Goal: Navigation & Orientation: Find specific page/section

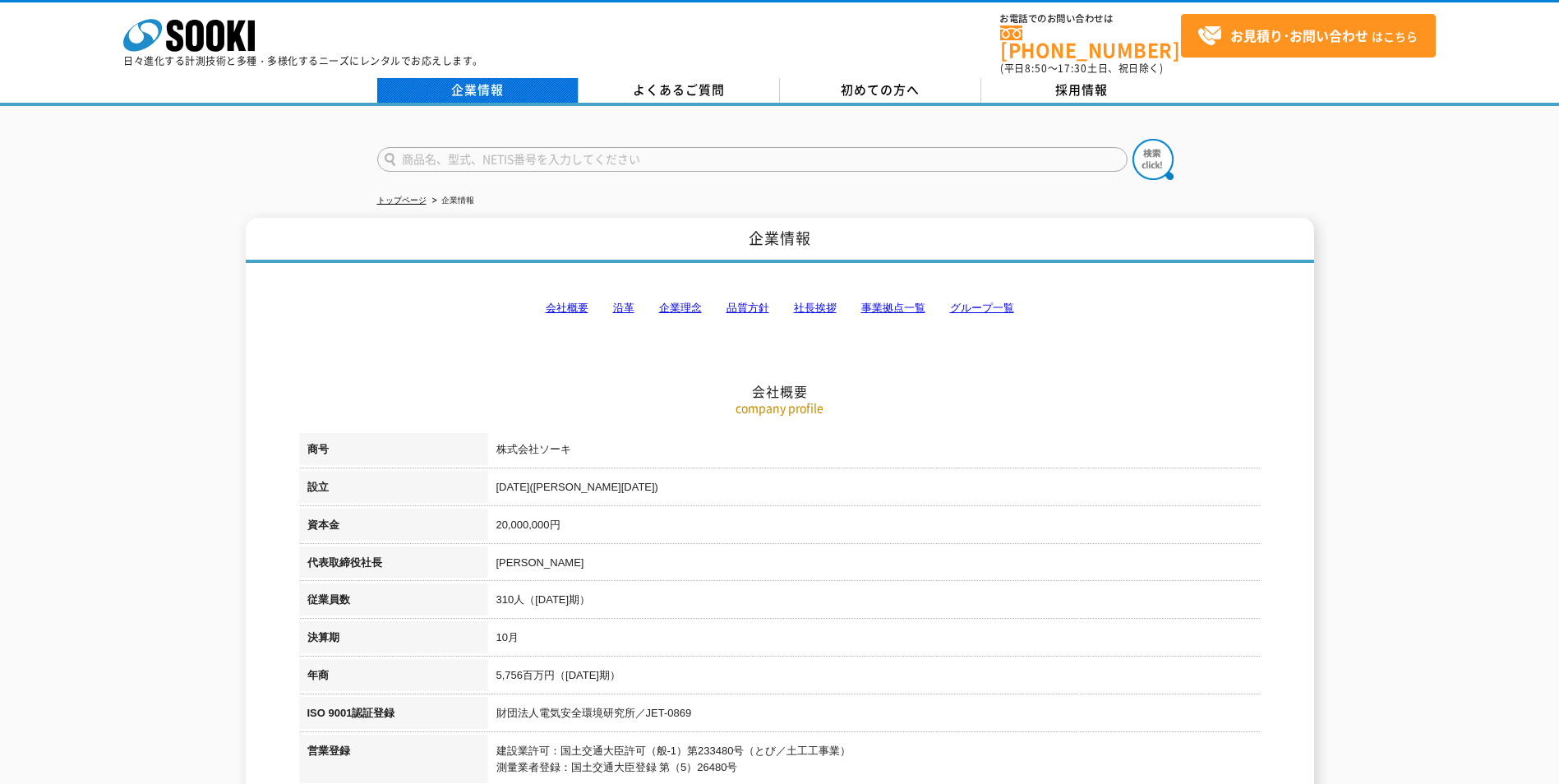
click at [558, 87] on link "企業情報" at bounding box center [479, 90] width 202 height 25
click at [897, 302] on link "事業拠点一覧" at bounding box center [893, 307] width 64 height 12
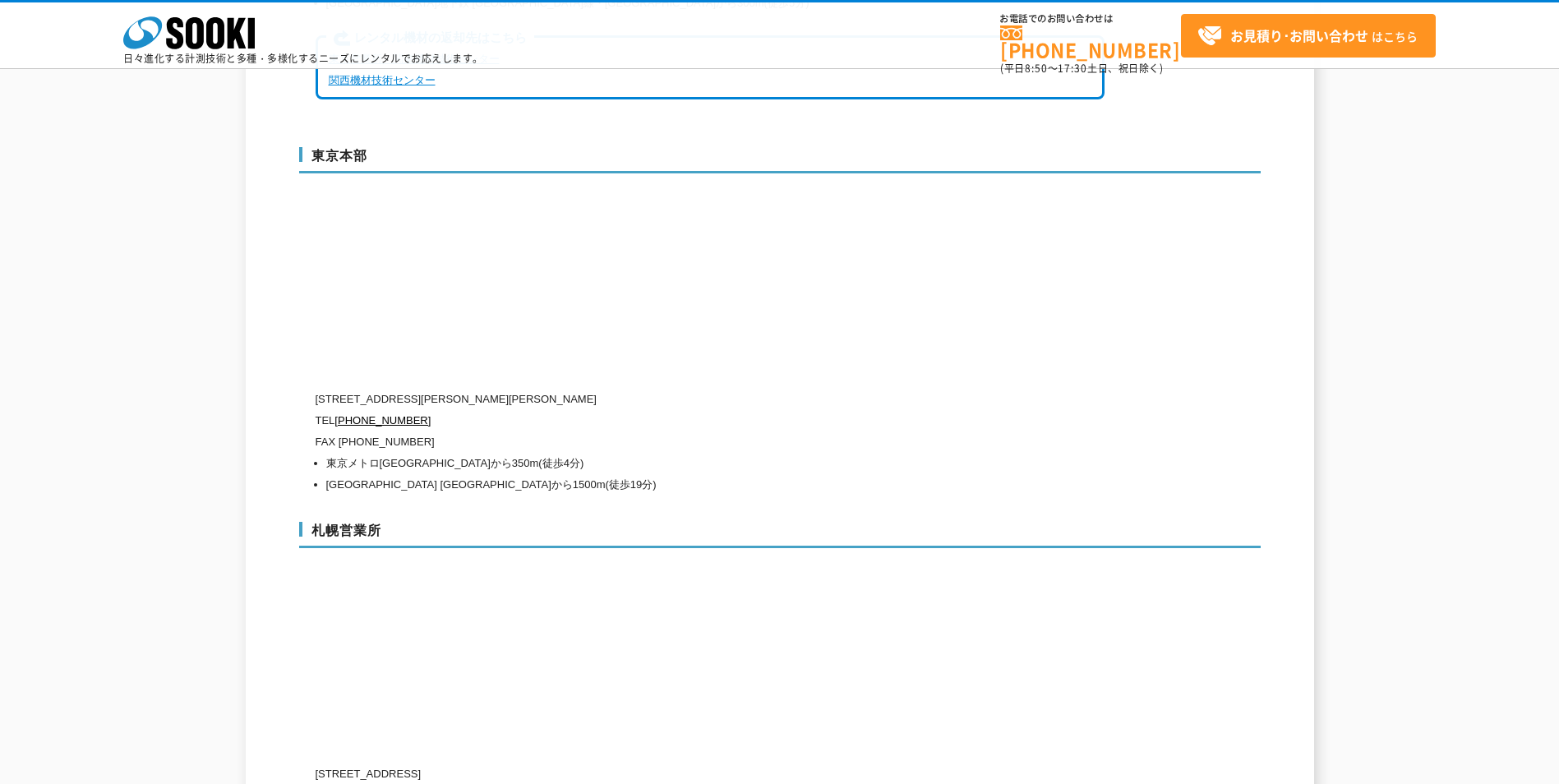
scroll to position [4368, 0]
